Goal: Information Seeking & Learning: Learn about a topic

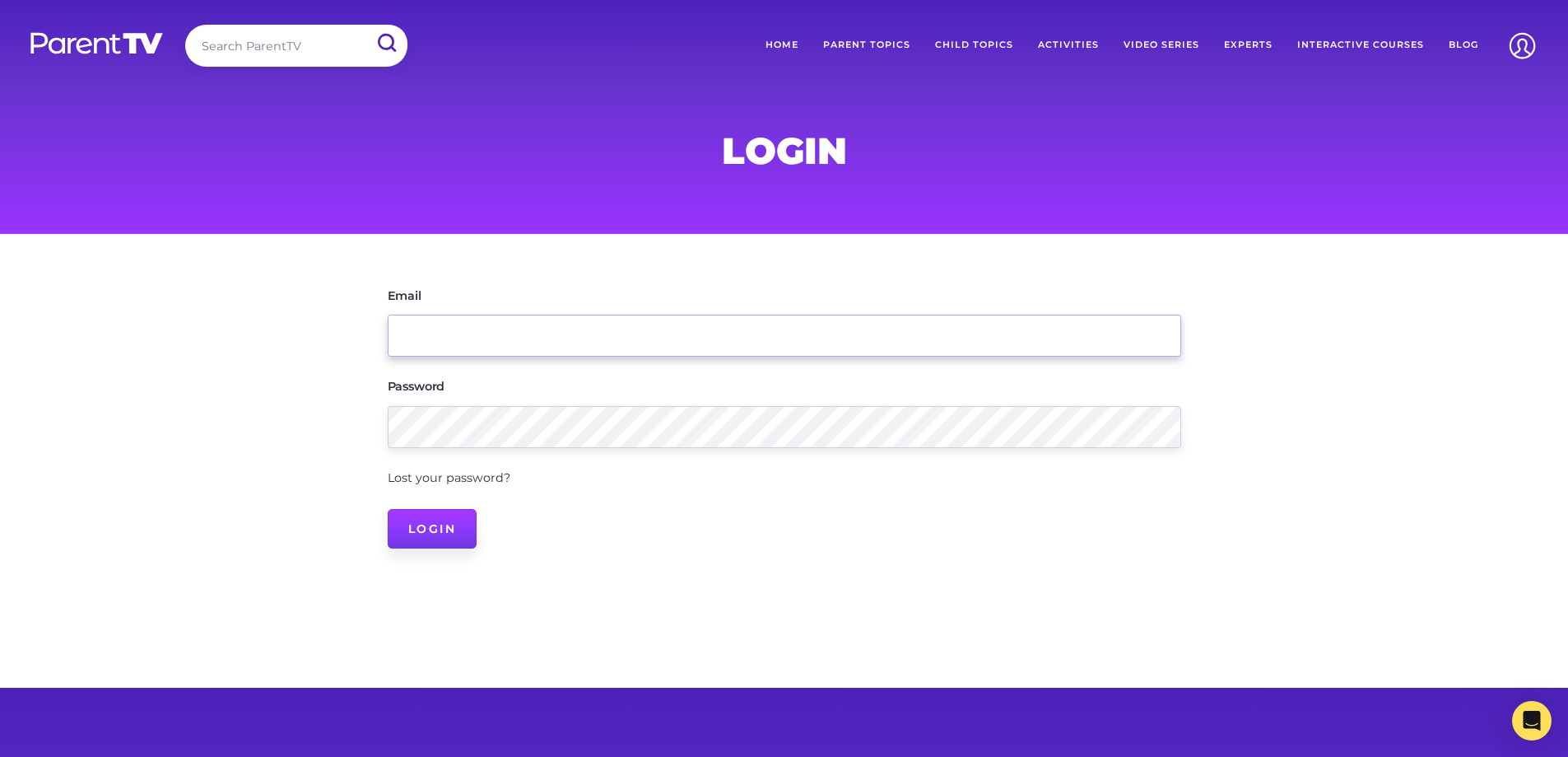
type input "emily@atlantisonline.com.au"
click at [419, 532] on input "Login" at bounding box center [433, 529] width 90 height 40
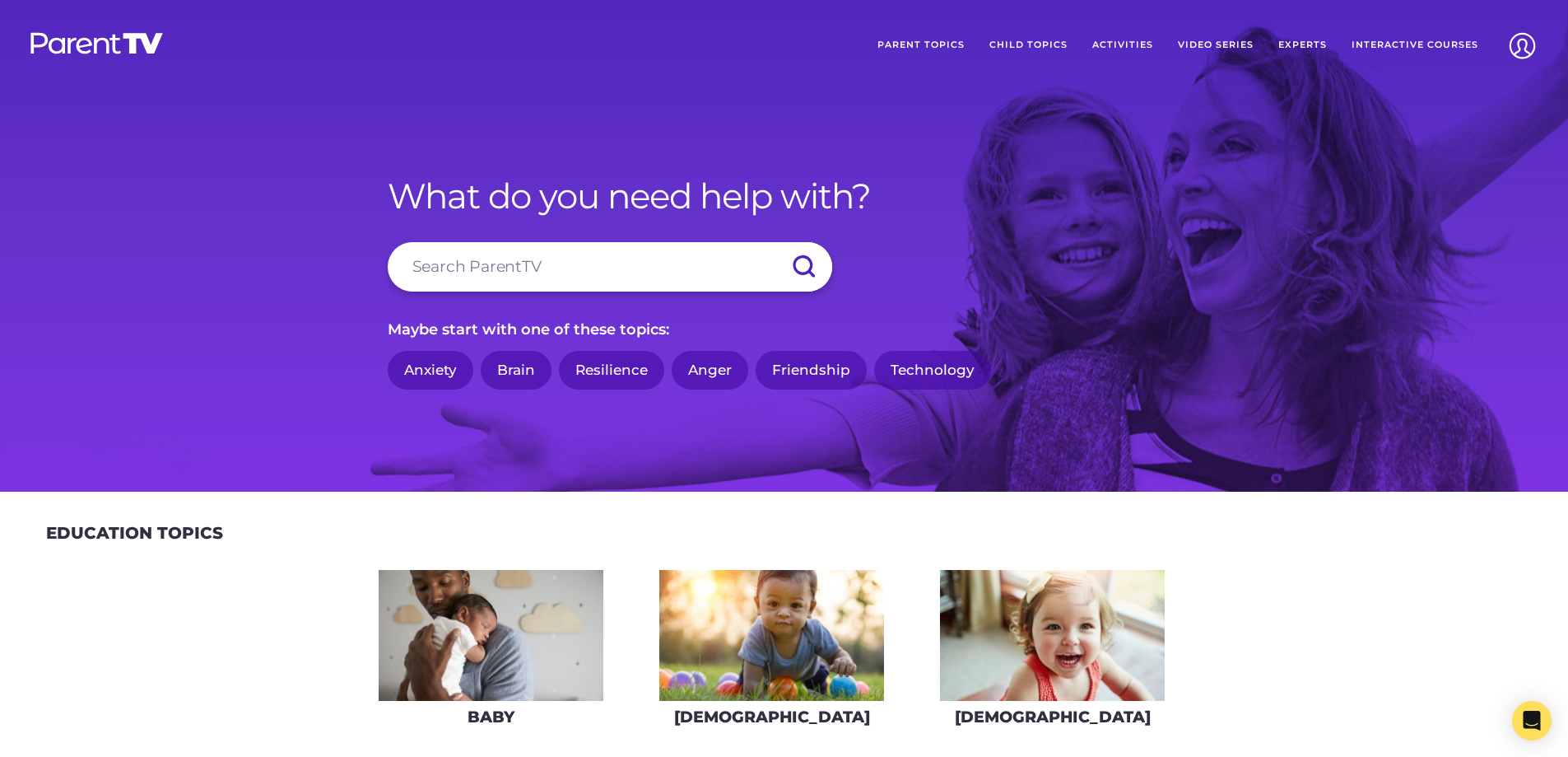
click at [913, 41] on link "Parent Topics" at bounding box center [921, 46] width 112 height 41
